Goal: Navigation & Orientation: Understand site structure

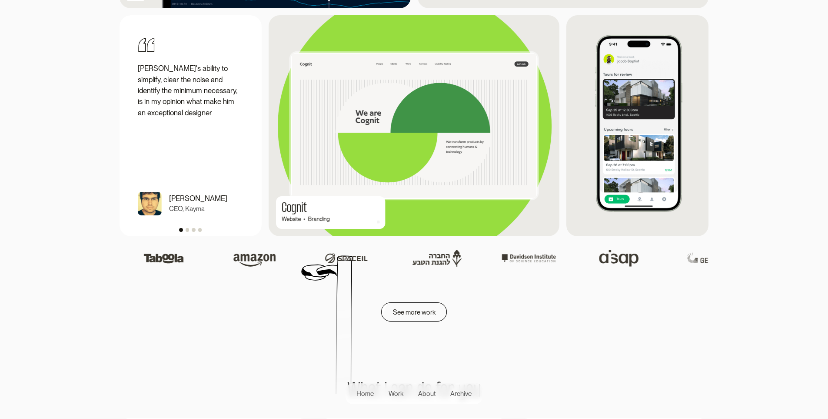
scroll to position [1217, 0]
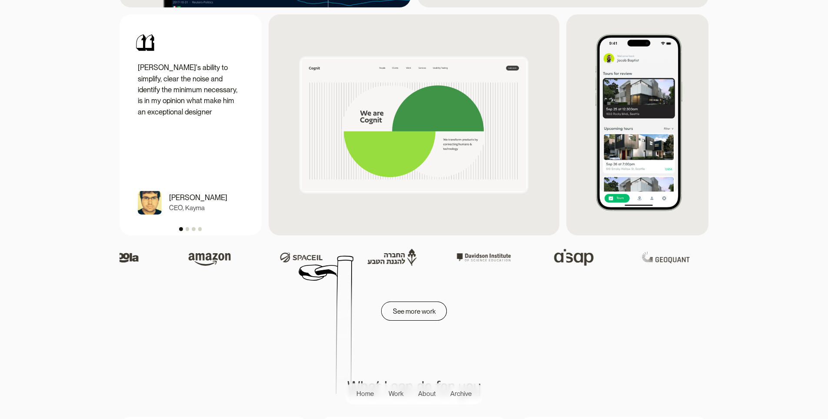
click at [185, 235] on div "carousel" at bounding box center [191, 227] width 142 height 15
click at [186, 230] on div "Show slide 2 of 4" at bounding box center [187, 228] width 3 height 3
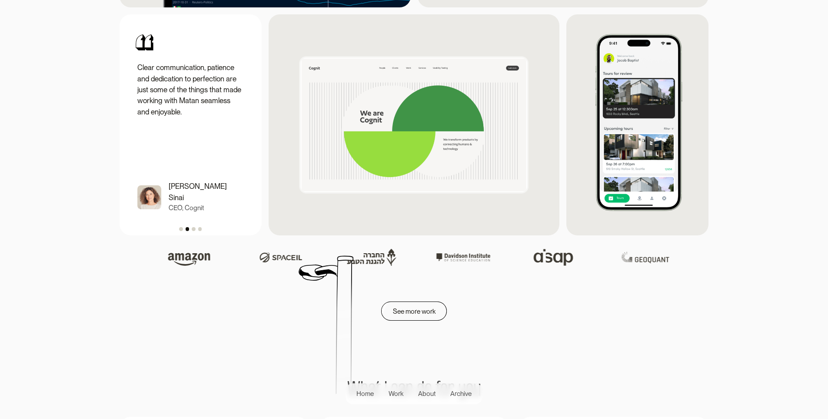
click at [193, 230] on div "Show slide 3 of 4" at bounding box center [193, 228] width 3 height 3
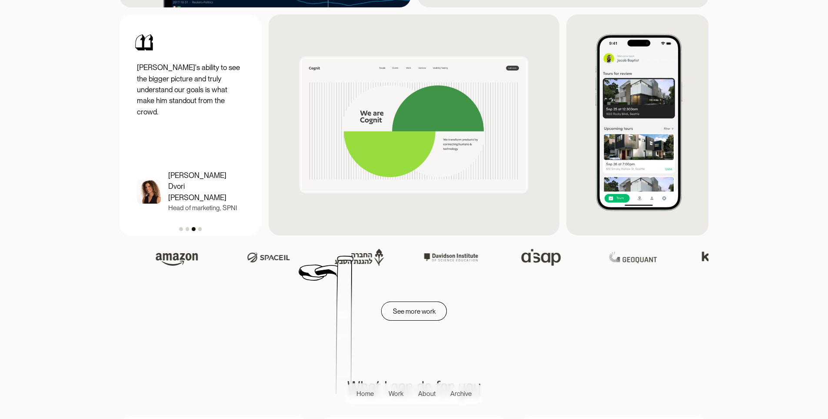
click at [196, 235] on div "carousel" at bounding box center [191, 227] width 142 height 15
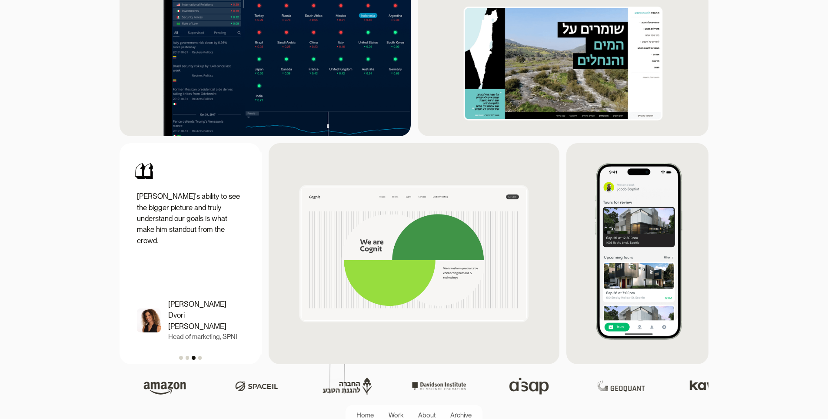
scroll to position [1087, 0]
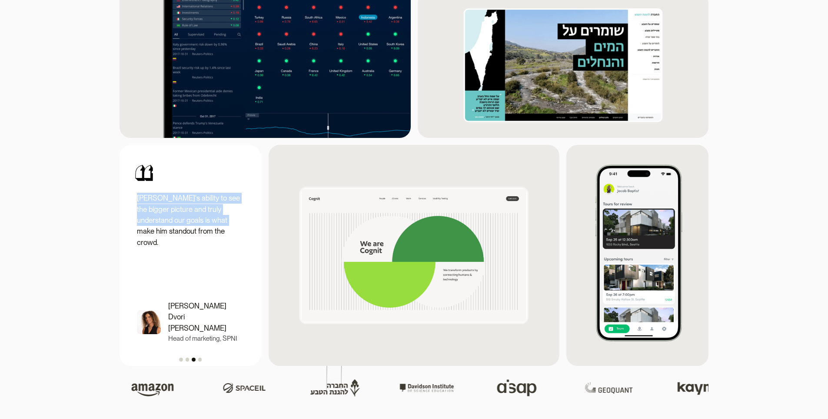
drag, startPoint x: 205, startPoint y: 228, endPoint x: 107, endPoint y: 224, distance: 97.9
click at [107, 224] on section "Content lab Website Branding Contant lab View project Kayma stories Website Sup…" at bounding box center [414, 66] width 828 height 599
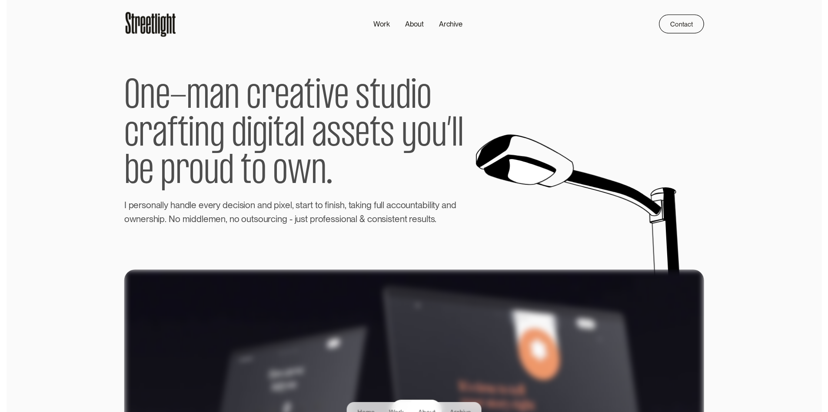
scroll to position [0, 0]
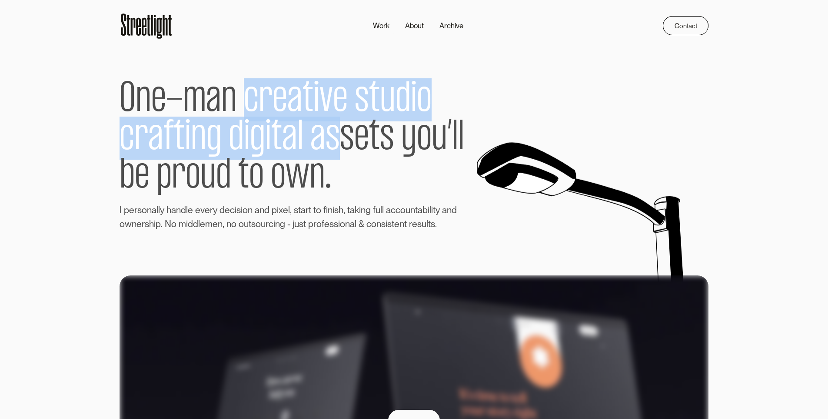
drag, startPoint x: 249, startPoint y: 101, endPoint x: 345, endPoint y: 151, distance: 108.5
click at [344, 150] on p "O n e - m a n c r e a t i v e s t u d i o c r a f t i n g d i g i t a l a s s e…" at bounding box center [304, 138] width 368 height 130
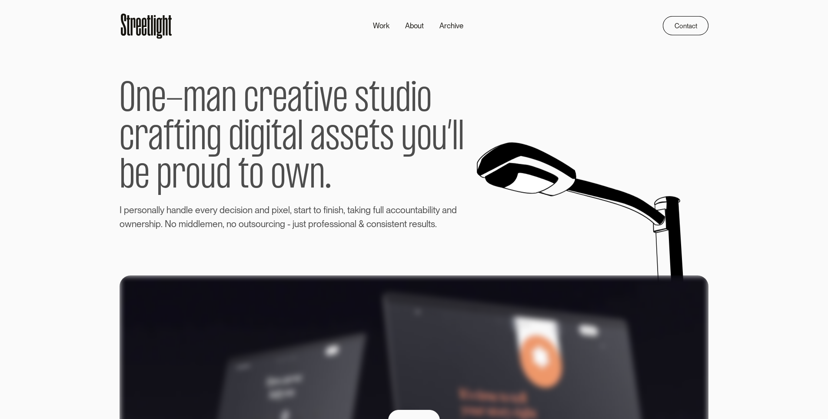
click at [307, 176] on span "w" at bounding box center [298, 176] width 24 height 38
click at [403, 26] on link "About" at bounding box center [414, 26] width 34 height 16
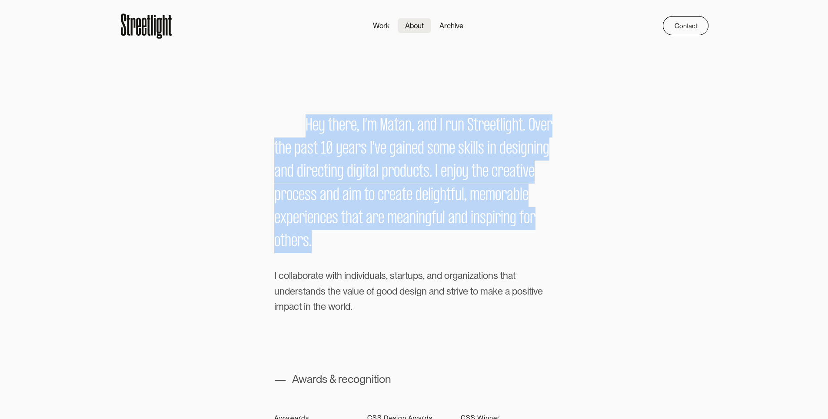
drag, startPoint x: 295, startPoint y: 87, endPoint x: 329, endPoint y: 262, distance: 178.1
click at [334, 246] on div "H e y t h e r e , I ’ m M a t a n , a n d I r u n S t r e e t l i g h t . O v e…" at bounding box center [414, 183] width 280 height 139
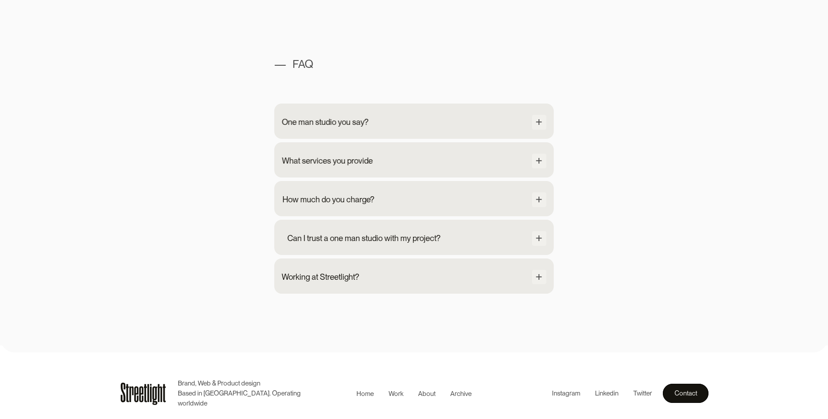
scroll to position [853, 0]
click at [536, 118] on div at bounding box center [539, 122] width 15 height 15
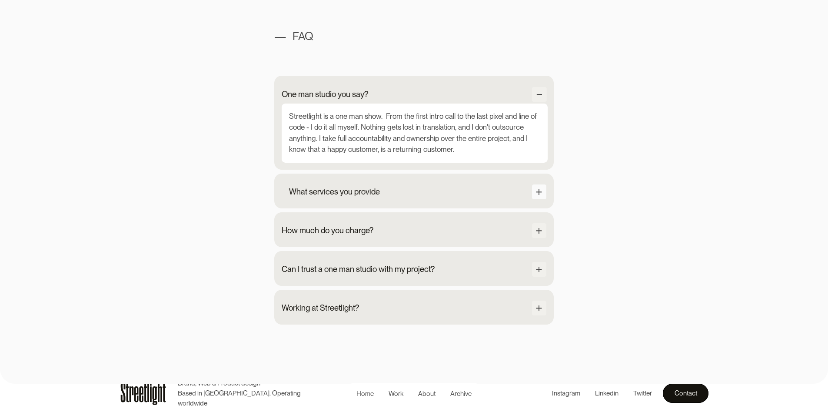
click at [541, 199] on div at bounding box center [539, 191] width 15 height 15
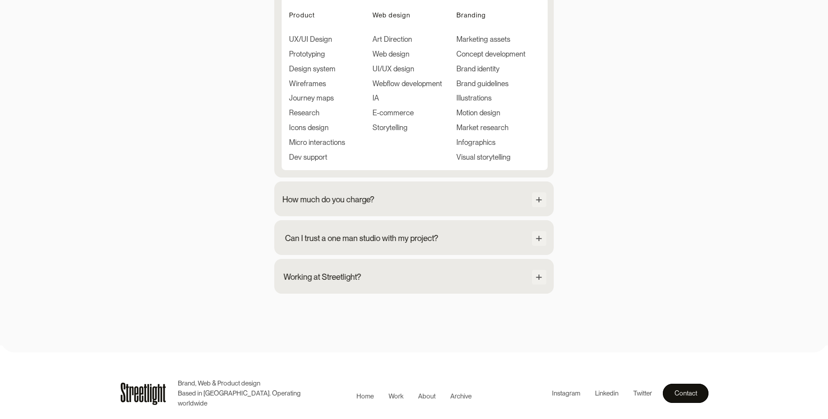
scroll to position [1085, 0]
click at [540, 195] on div at bounding box center [539, 199] width 15 height 15
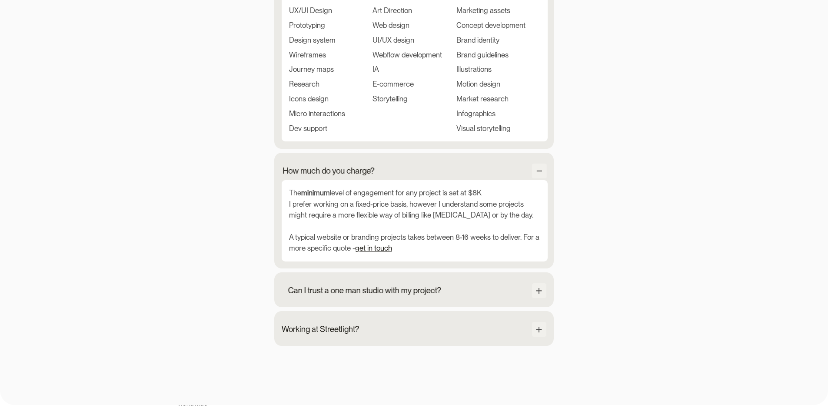
click at [539, 307] on div "Can I trust a one man studio with my project? Going with a one-man studio has m…" at bounding box center [414, 289] width 280 height 35
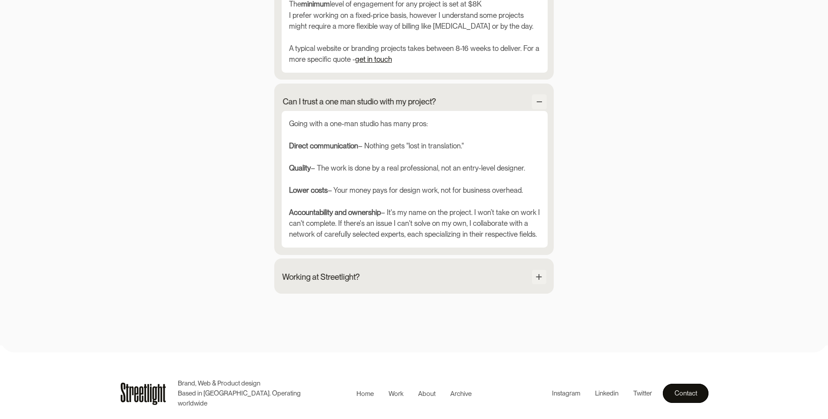
scroll to position [1304, 0]
click at [548, 273] on div "Working at Streetlight? Currently, I'm flying solo so there are no open positio…" at bounding box center [414, 275] width 280 height 35
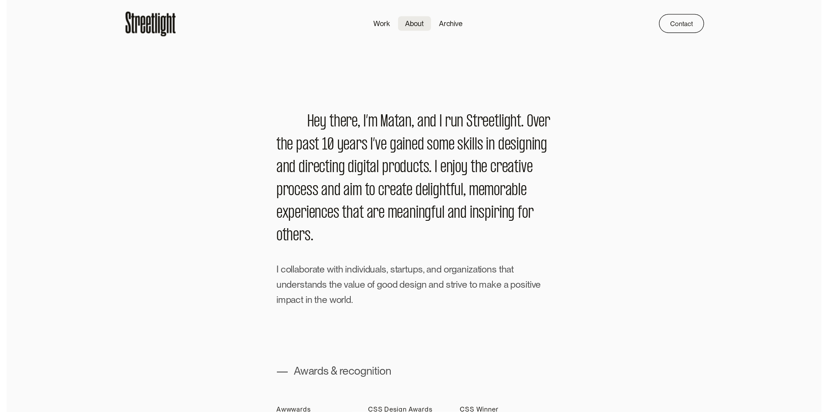
scroll to position [0, 0]
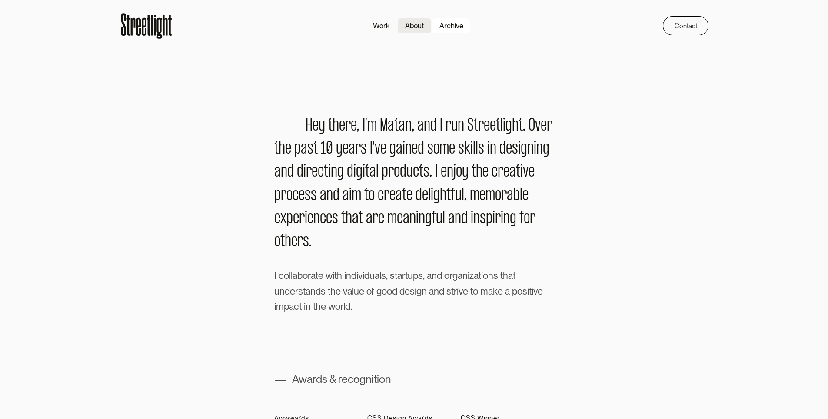
click at [456, 24] on div "Archive" at bounding box center [451, 25] width 24 height 11
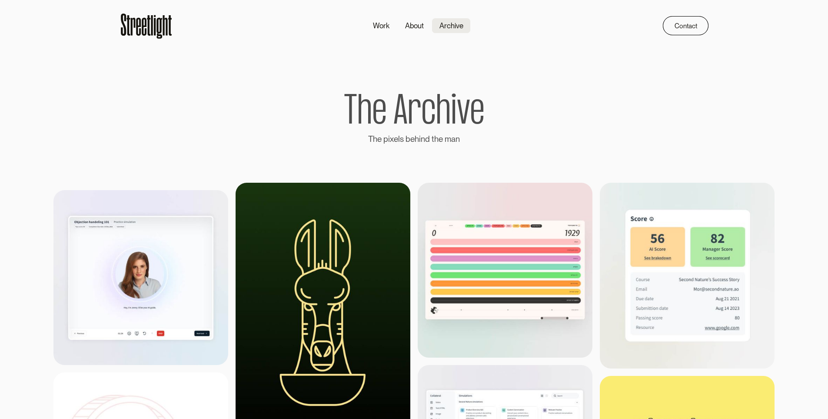
drag, startPoint x: 359, startPoint y: 112, endPoint x: 466, endPoint y: 115, distance: 107.4
click at [466, 115] on h1 "T h e A r c h i v e" at bounding box center [414, 112] width 140 height 40
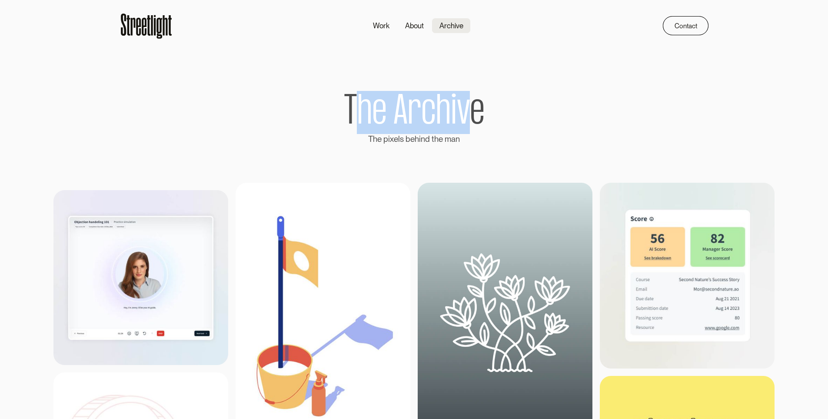
click at [531, 107] on div "T h e A r c h i v e T h e p i x e l s b e h i n d t h e m a n" at bounding box center [414, 119] width 589 height 54
